Goal: Task Accomplishment & Management: Manage account settings

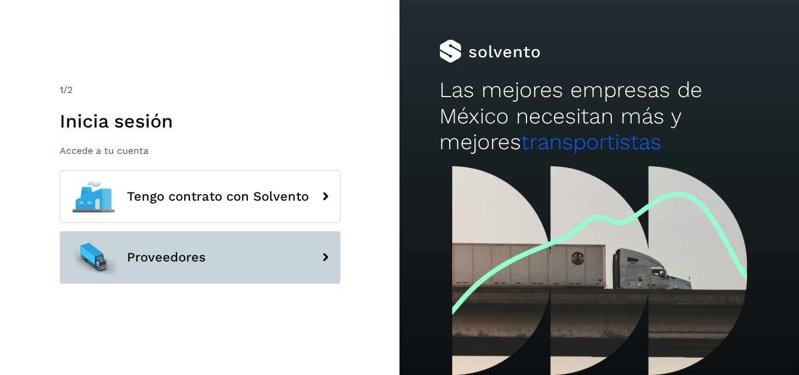
click at [250, 268] on button "Proveedores" at bounding box center [200, 257] width 281 height 53
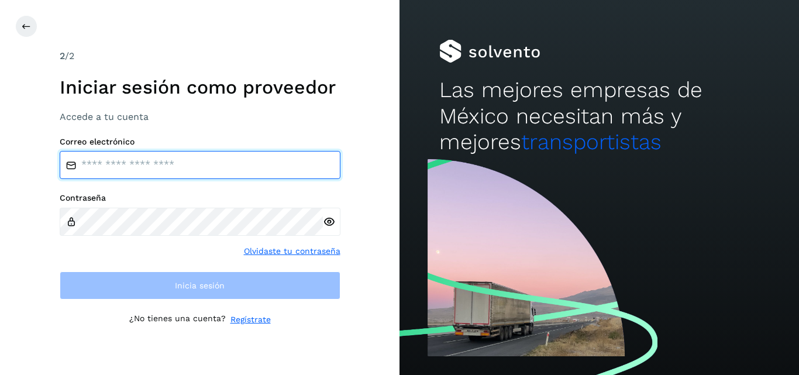
type input "**********"
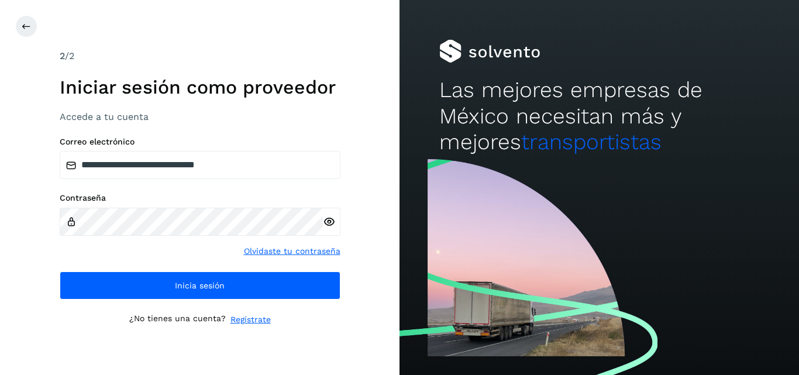
click at [331, 223] on icon at bounding box center [329, 222] width 12 height 12
click at [44, 259] on div "**********" at bounding box center [200, 187] width 400 height 375
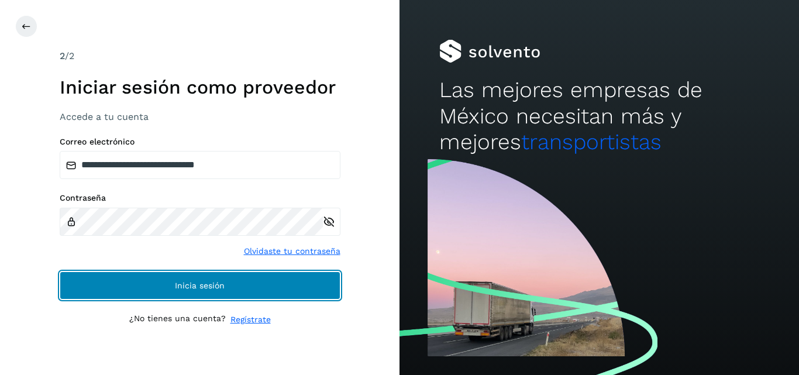
click at [133, 281] on button "Inicia sesión" at bounding box center [200, 285] width 281 height 28
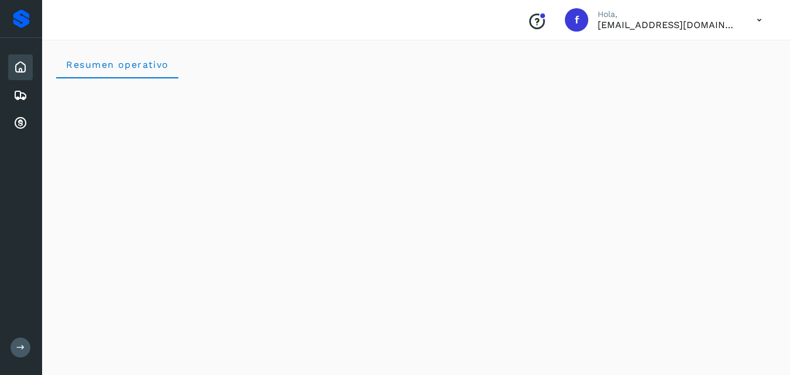
click at [20, 93] on icon at bounding box center [20, 95] width 14 height 14
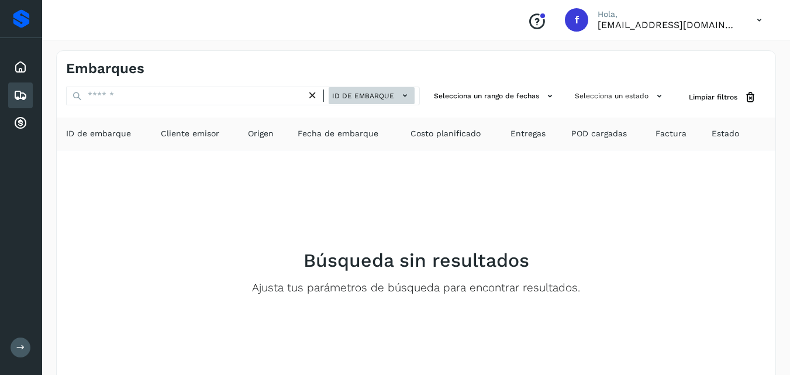
click at [398, 95] on button "ID de embarque" at bounding box center [372, 95] width 86 height 17
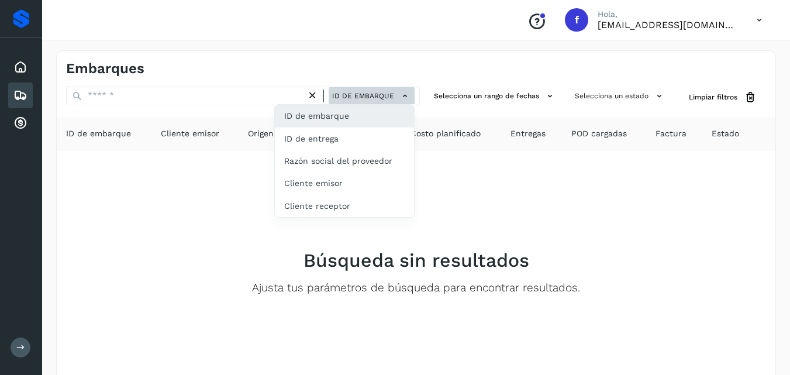
click at [398, 95] on div at bounding box center [395, 187] width 790 height 375
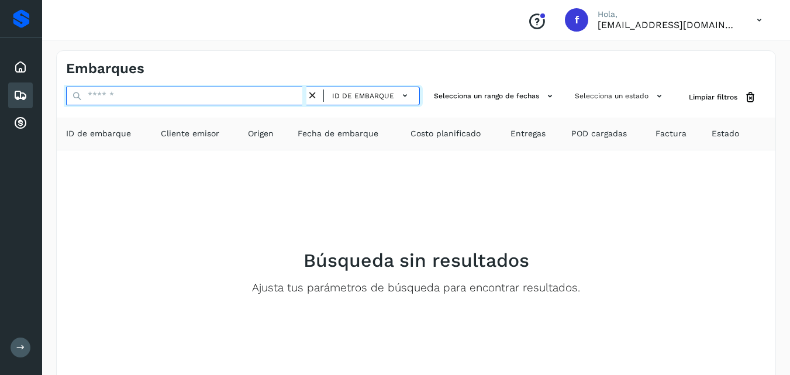
click at [262, 97] on input "text" at bounding box center [186, 96] width 240 height 19
type input "********"
drag, startPoint x: 195, startPoint y: 97, endPoint x: 32, endPoint y: 99, distance: 163.2
click at [32, 99] on div "Proveedores Inicio Embarques Cuentas por cobrar Salir Conoce nuestros beneficio…" at bounding box center [395, 225] width 790 height 450
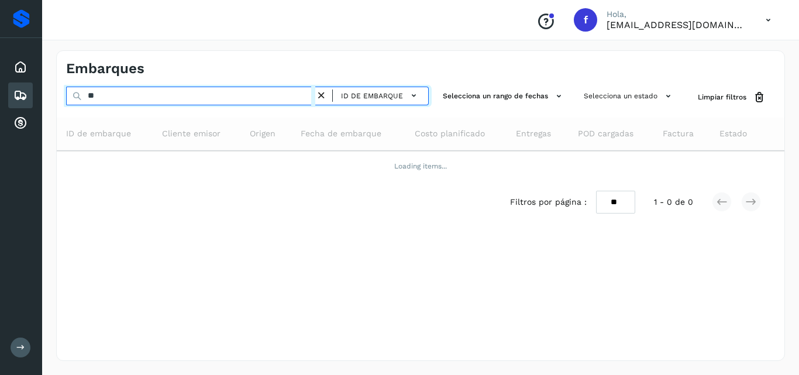
type input "*"
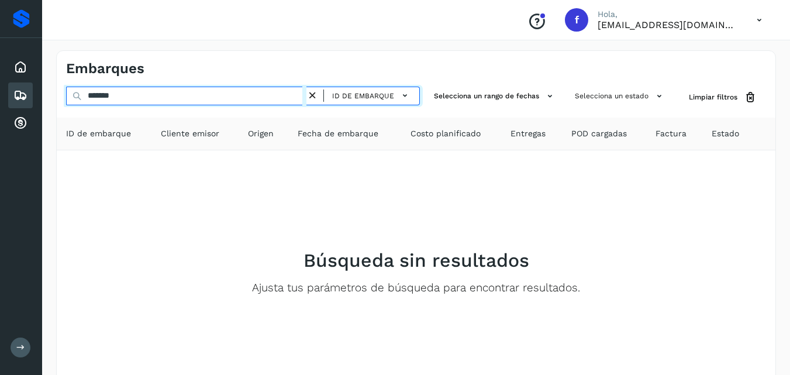
type input "********"
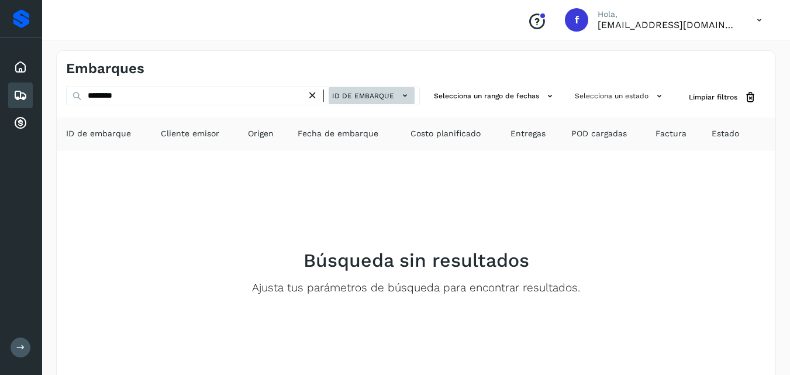
click at [407, 98] on icon at bounding box center [405, 96] width 12 height 12
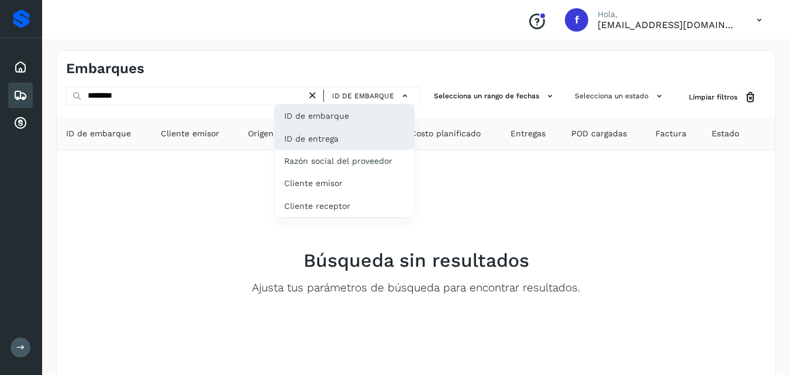
click at [369, 136] on div "ID de entrega" at bounding box center [344, 139] width 139 height 22
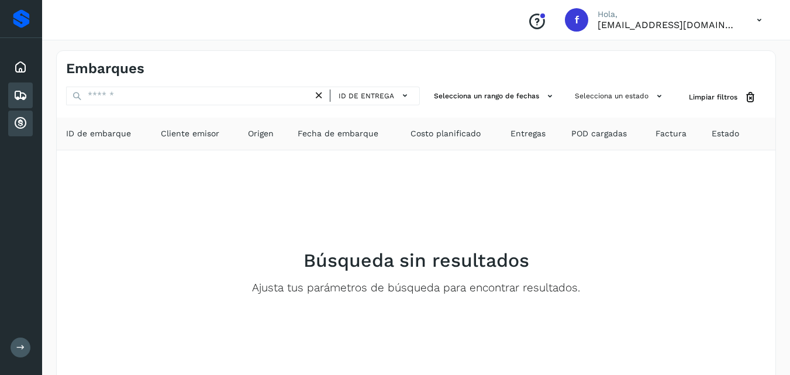
click at [22, 128] on icon at bounding box center [20, 123] width 14 height 14
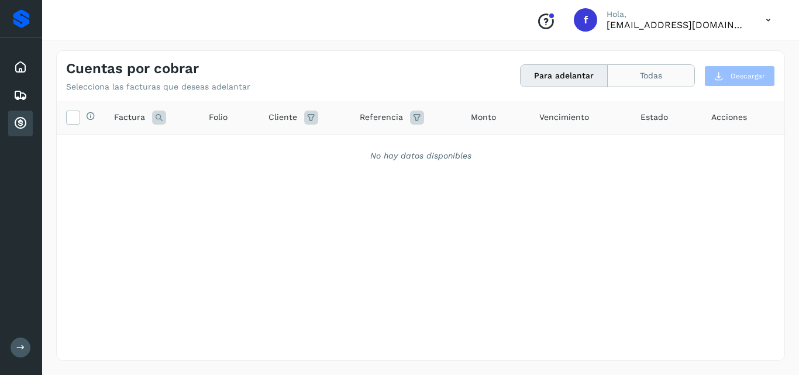
click at [625, 80] on button "Todas" at bounding box center [651, 76] width 87 height 22
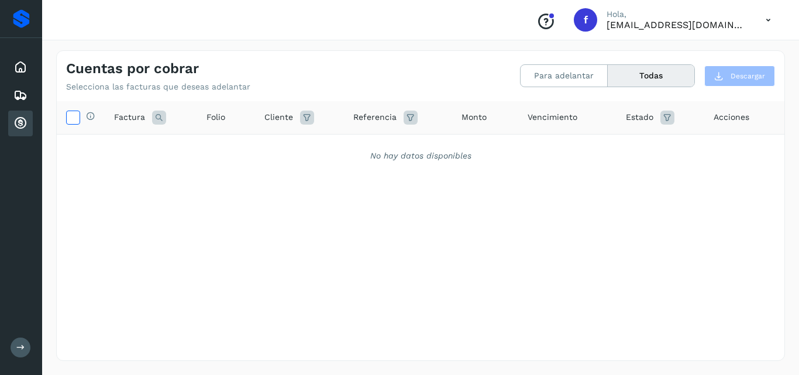
click at [71, 118] on icon at bounding box center [73, 117] width 12 height 12
click at [19, 347] on icon at bounding box center [20, 347] width 9 height 9
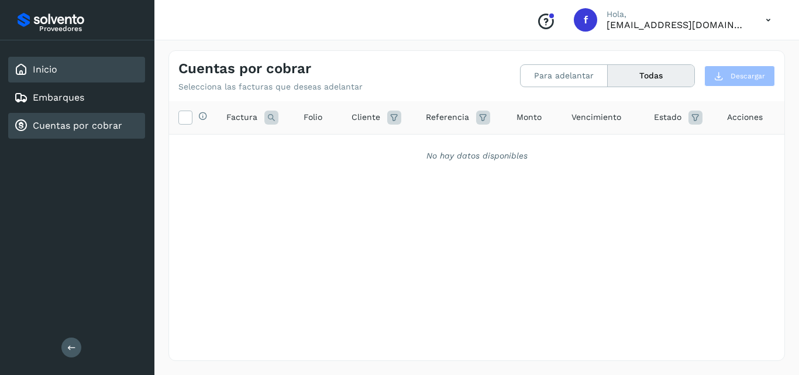
click at [66, 71] on div "Inicio" at bounding box center [76, 70] width 137 height 26
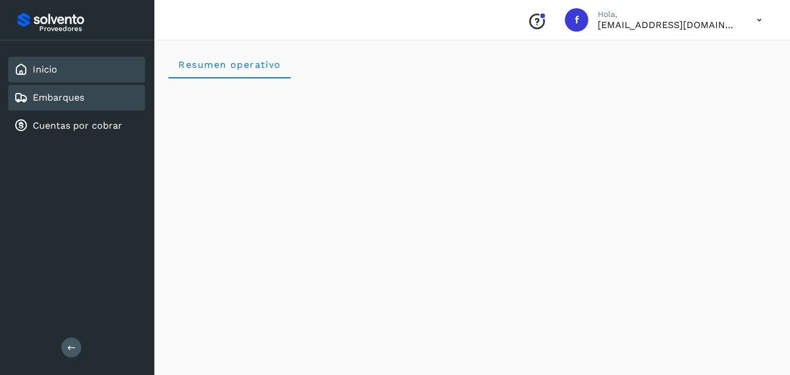
click at [74, 94] on link "Embarques" at bounding box center [58, 97] width 51 height 11
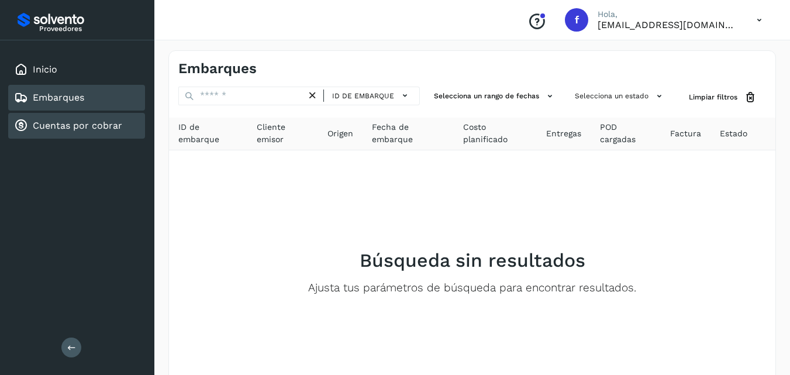
click at [114, 132] on div "Cuentas por cobrar" at bounding box center [68, 126] width 108 height 14
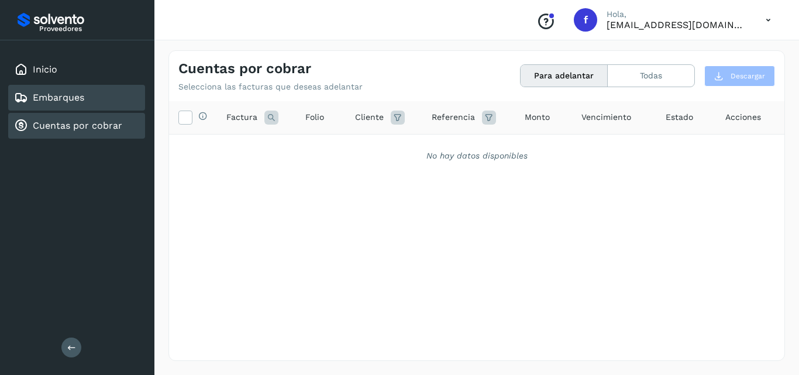
click at [95, 102] on div "Embarques" at bounding box center [76, 98] width 137 height 26
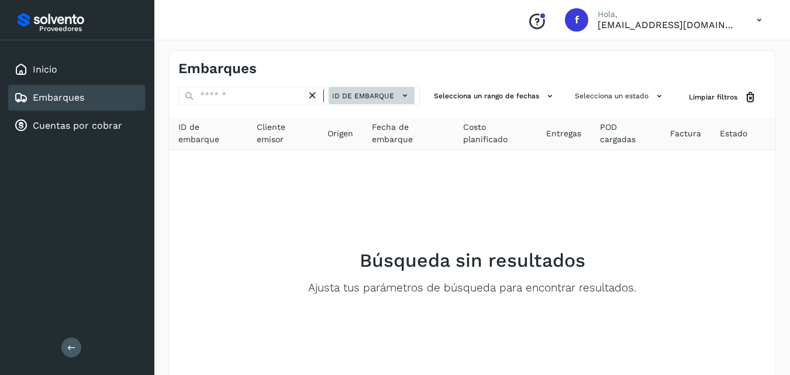
click at [403, 99] on icon at bounding box center [405, 96] width 12 height 12
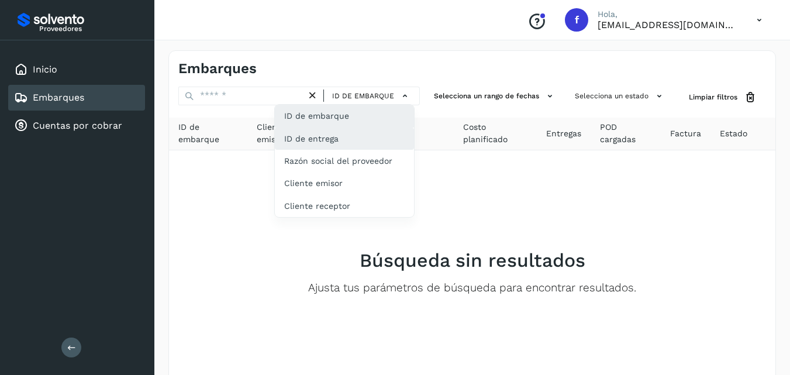
click at [367, 139] on div "ID de entrega" at bounding box center [344, 139] width 139 height 22
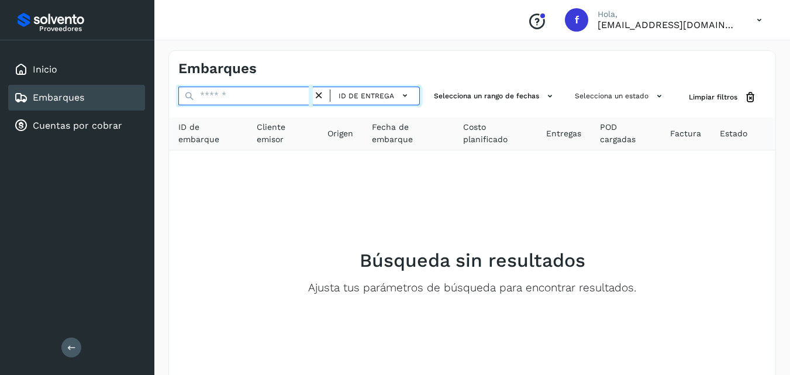
click at [262, 99] on input "text" at bounding box center [245, 96] width 135 height 19
drag, startPoint x: 260, startPoint y: 96, endPoint x: 174, endPoint y: 96, distance: 85.4
click at [174, 96] on div "******** ID de entrega Selecciona un rango de fechas Selecciona un estado Limpi…" at bounding box center [472, 98] width 607 height 22
type input "**********"
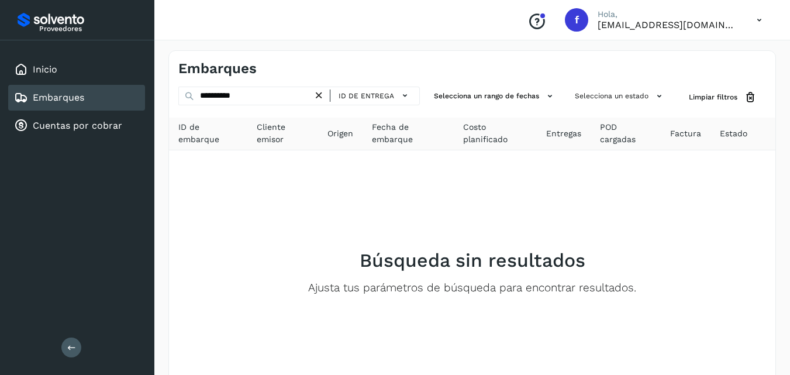
click at [191, 39] on div "Conoce nuestros beneficios f Hola, [EMAIL_ADDRESS][DOMAIN_NAME]" at bounding box center [472, 20] width 636 height 40
click at [86, 64] on div "Inicio" at bounding box center [76, 70] width 137 height 26
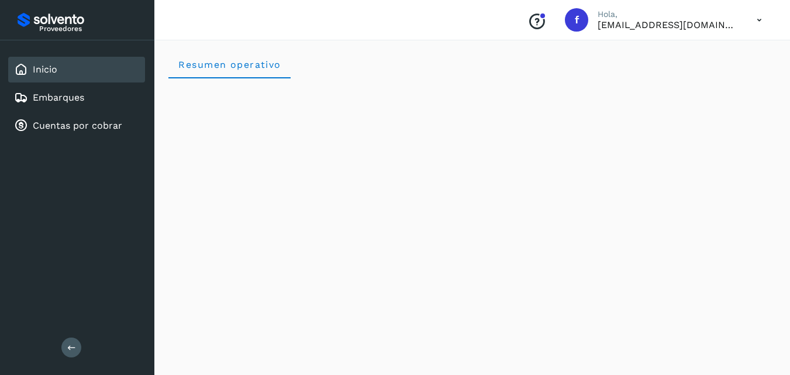
click at [488, 66] on div "Resumen operativo" at bounding box center [472, 64] width 608 height 28
